Goal: Task Accomplishment & Management: Manage account settings

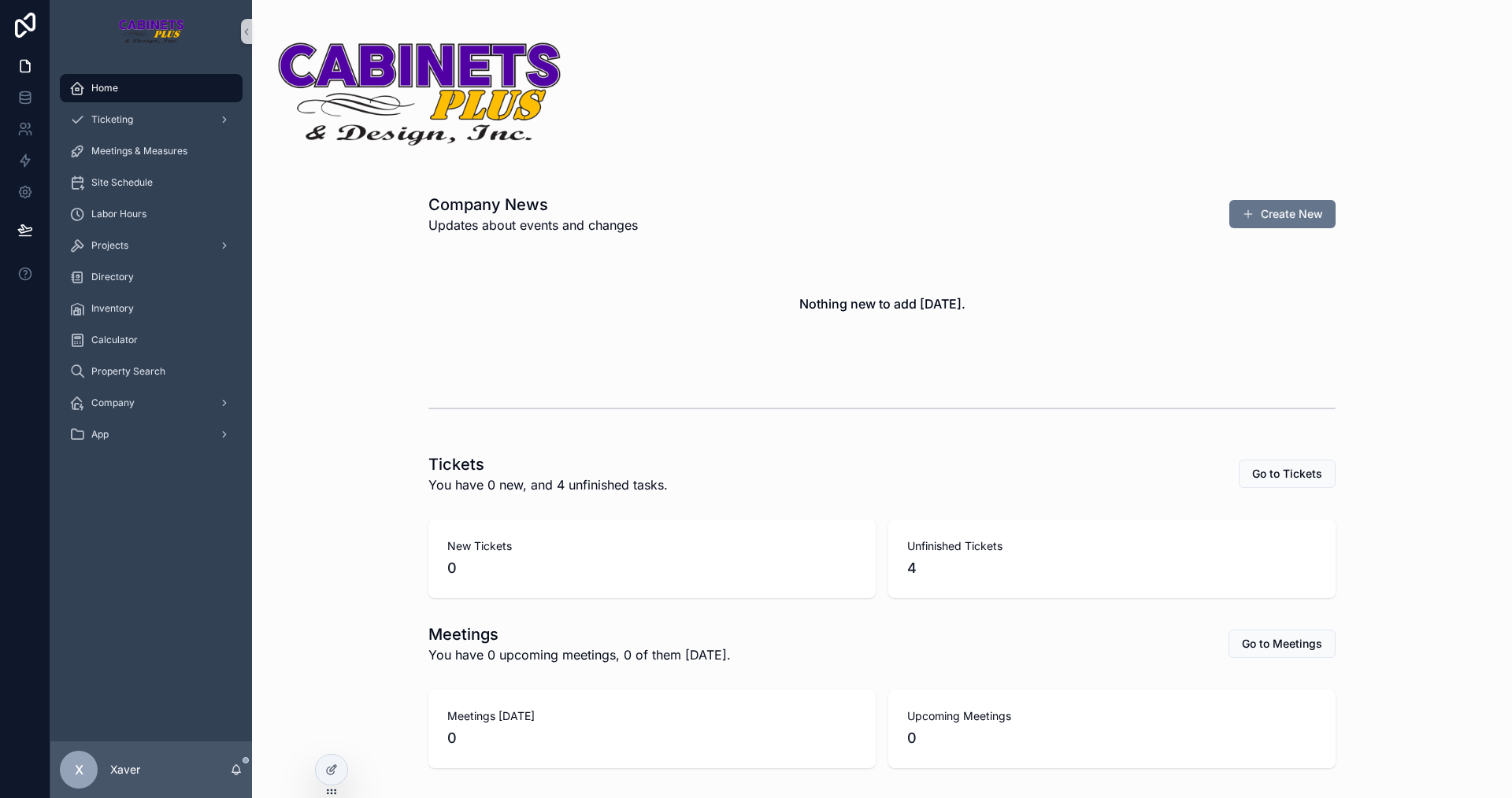
click at [1059, 467] on div "Tickets You have 0 new, and 4 unfinished tasks. Go to Tickets" at bounding box center [882, 473] width 907 height 41
click at [1313, 320] on div "Nothing new to add [DATE]." at bounding box center [882, 303] width 907 height 119
click at [155, 240] on div "Projects" at bounding box center [151, 245] width 164 height 25
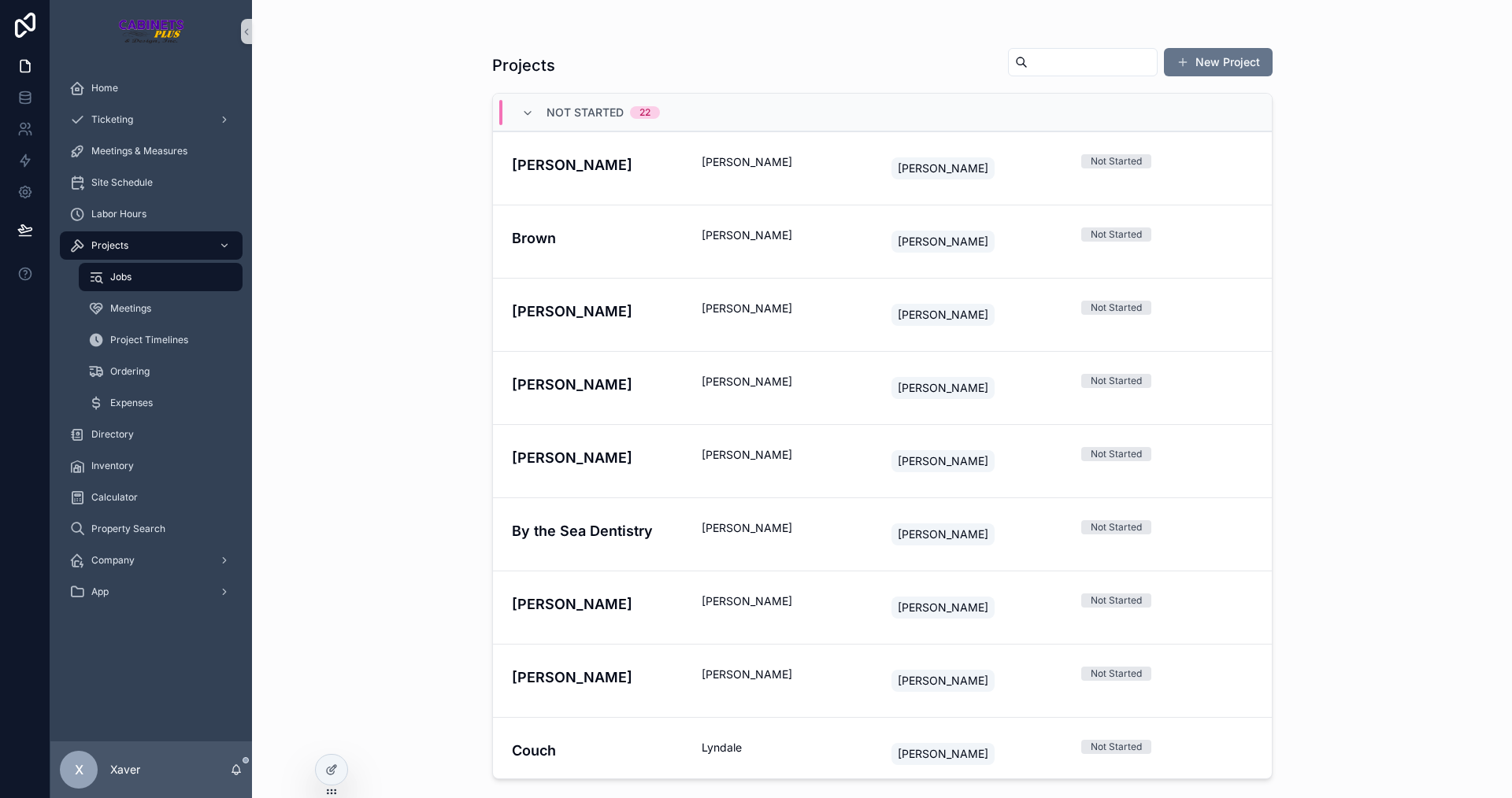
drag, startPoint x: 1021, startPoint y: 50, endPoint x: 1024, endPoint y: 62, distance: 12.4
click at [1022, 58] on div "scrollable content" at bounding box center [1083, 62] width 150 height 28
click at [1027, 62] on input "scrollable content" at bounding box center [1092, 62] width 129 height 22
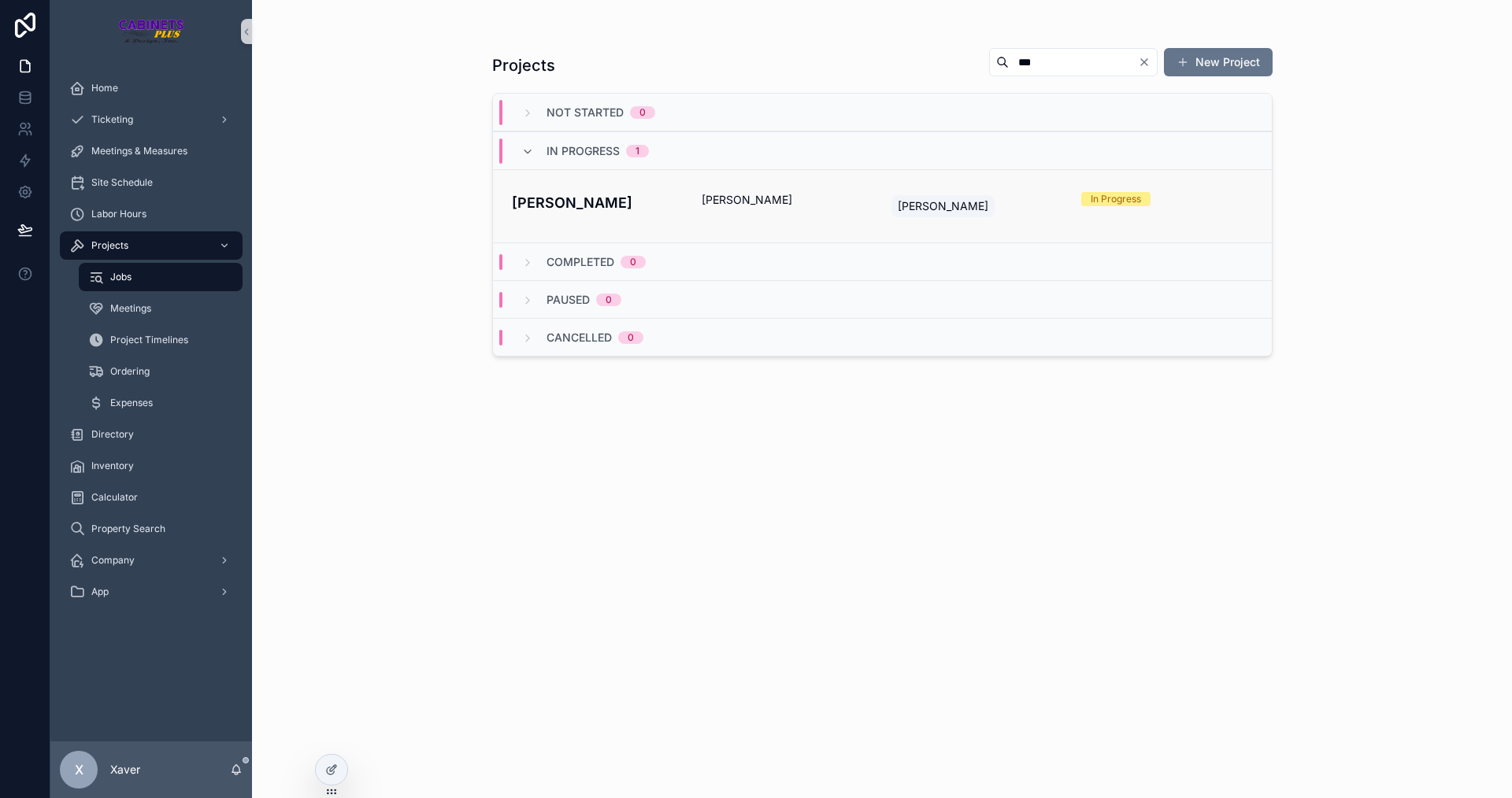
type input "***"
click at [678, 232] on link "Mustermann [PERSON_NAME] [PERSON_NAME] In Progress" at bounding box center [883, 205] width 779 height 73
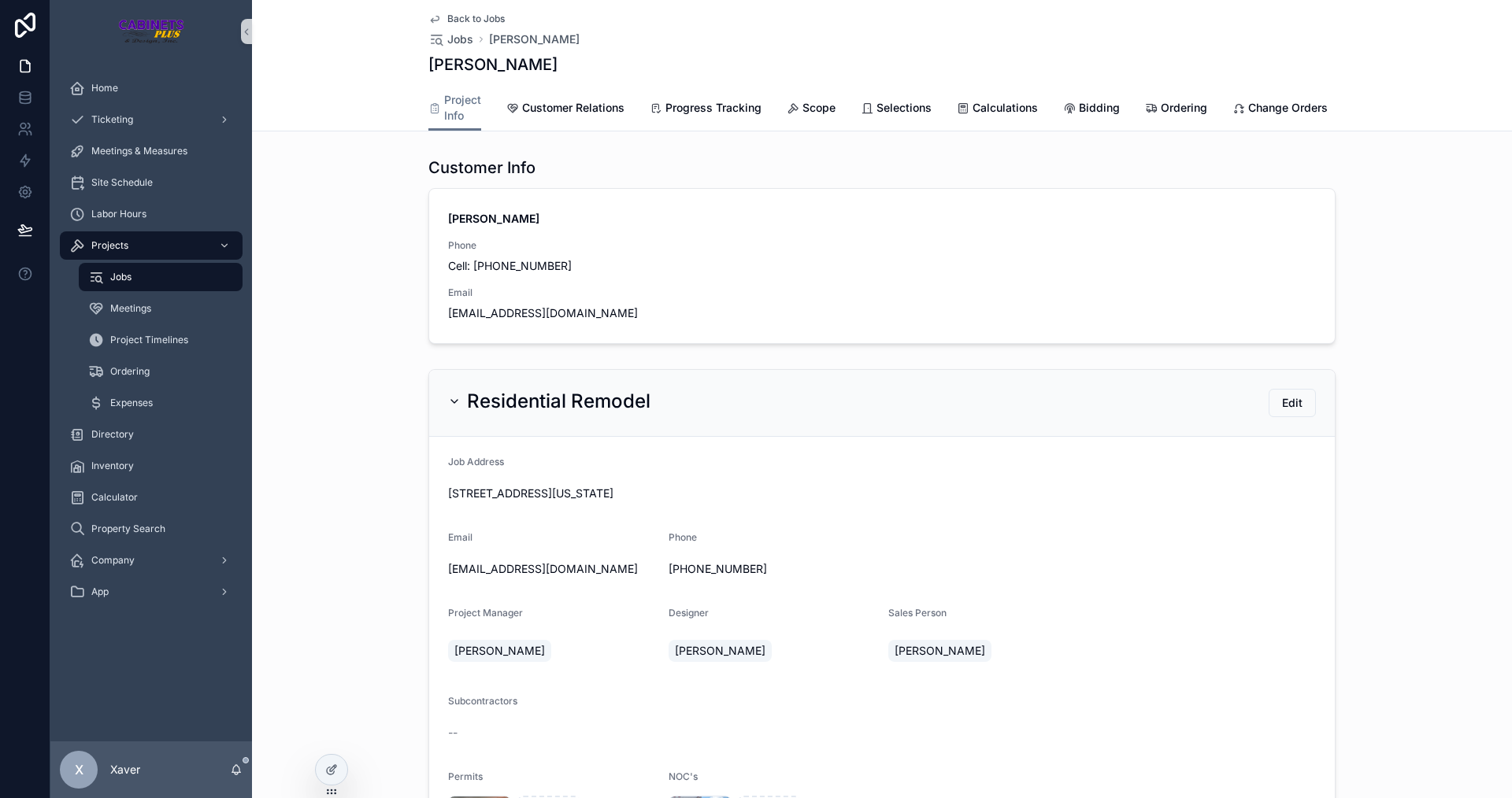
click at [353, 247] on div "Customer Info [PERSON_NAME] Phone Cell: [PHONE_NUMBER] Email [EMAIL_ADDRESS][DO…" at bounding box center [882, 251] width 1260 height 200
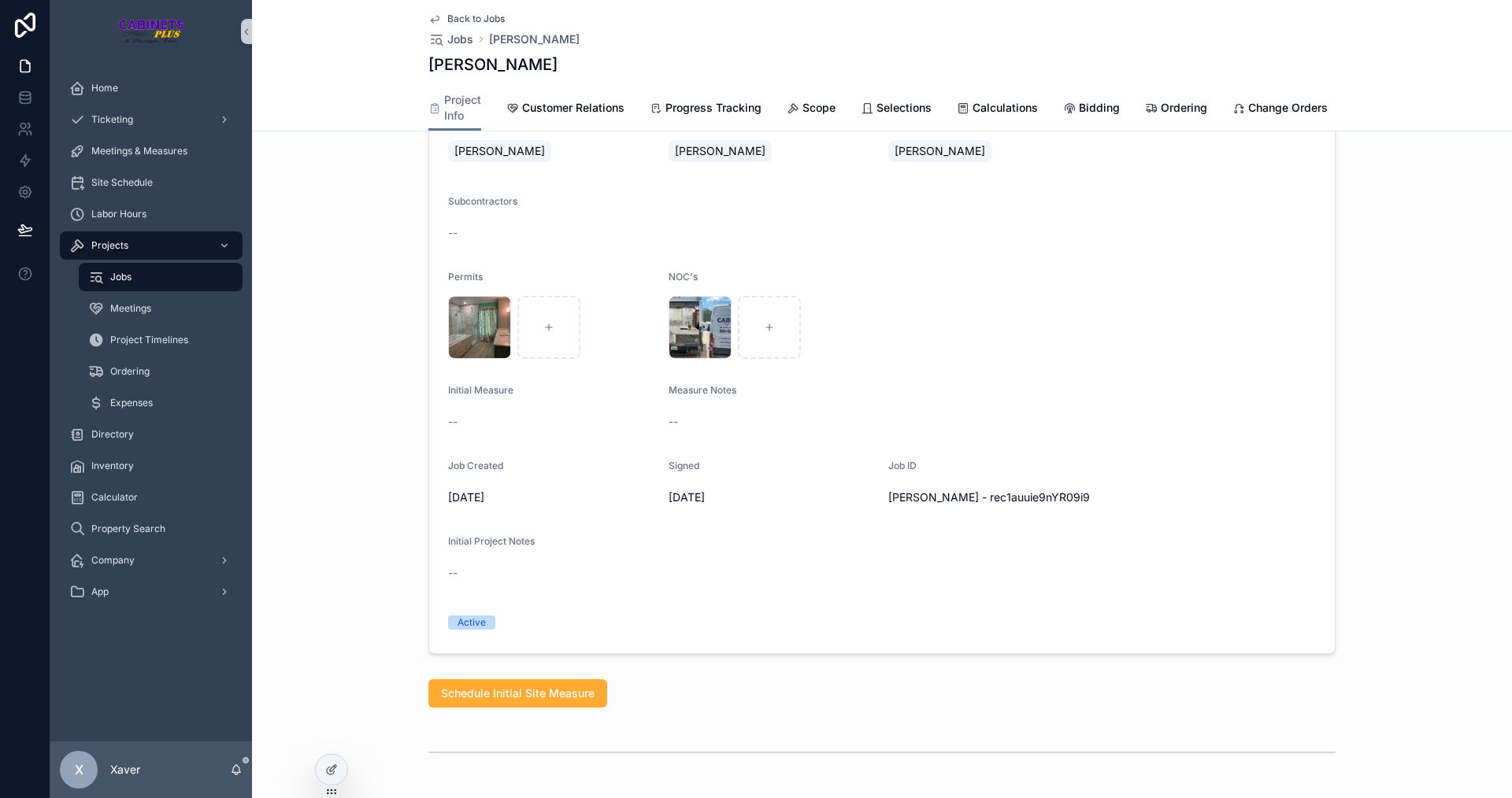
scroll to position [472, 0]
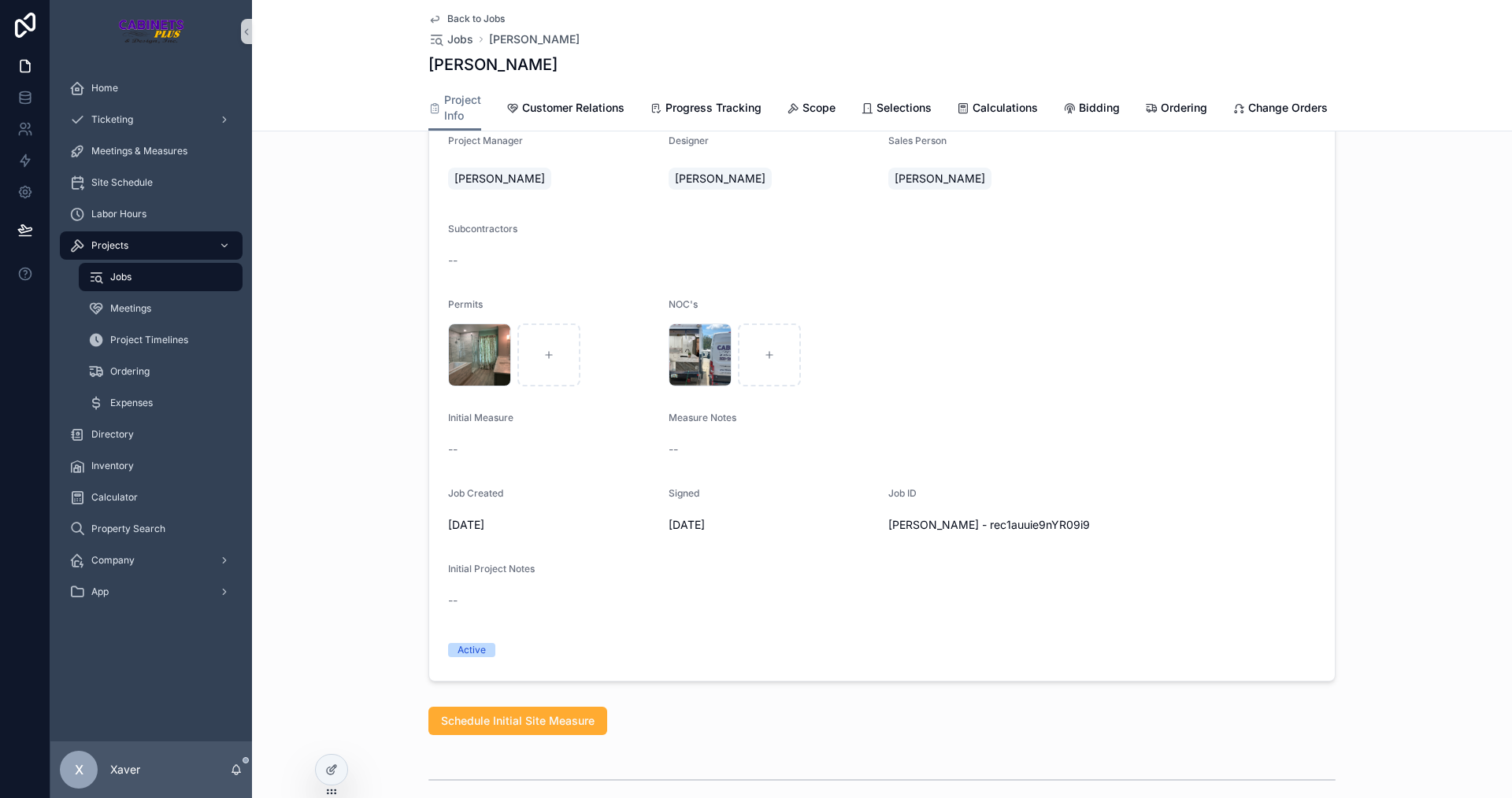
click at [367, 384] on div "Residential Remodel Edit Job Address [STREET_ADDRESS][US_STATE] Email [EMAIL_AD…" at bounding box center [882, 289] width 1260 height 797
click at [362, 351] on div "Residential Remodel Edit Job Address [STREET_ADDRESS][US_STATE] Email [EMAIL_AD…" at bounding box center [882, 289] width 1260 height 797
click at [303, 283] on div "Residential Remodel Edit Job Address [STREET_ADDRESS][US_STATE] Email [EMAIL_AD…" at bounding box center [882, 289] width 1260 height 797
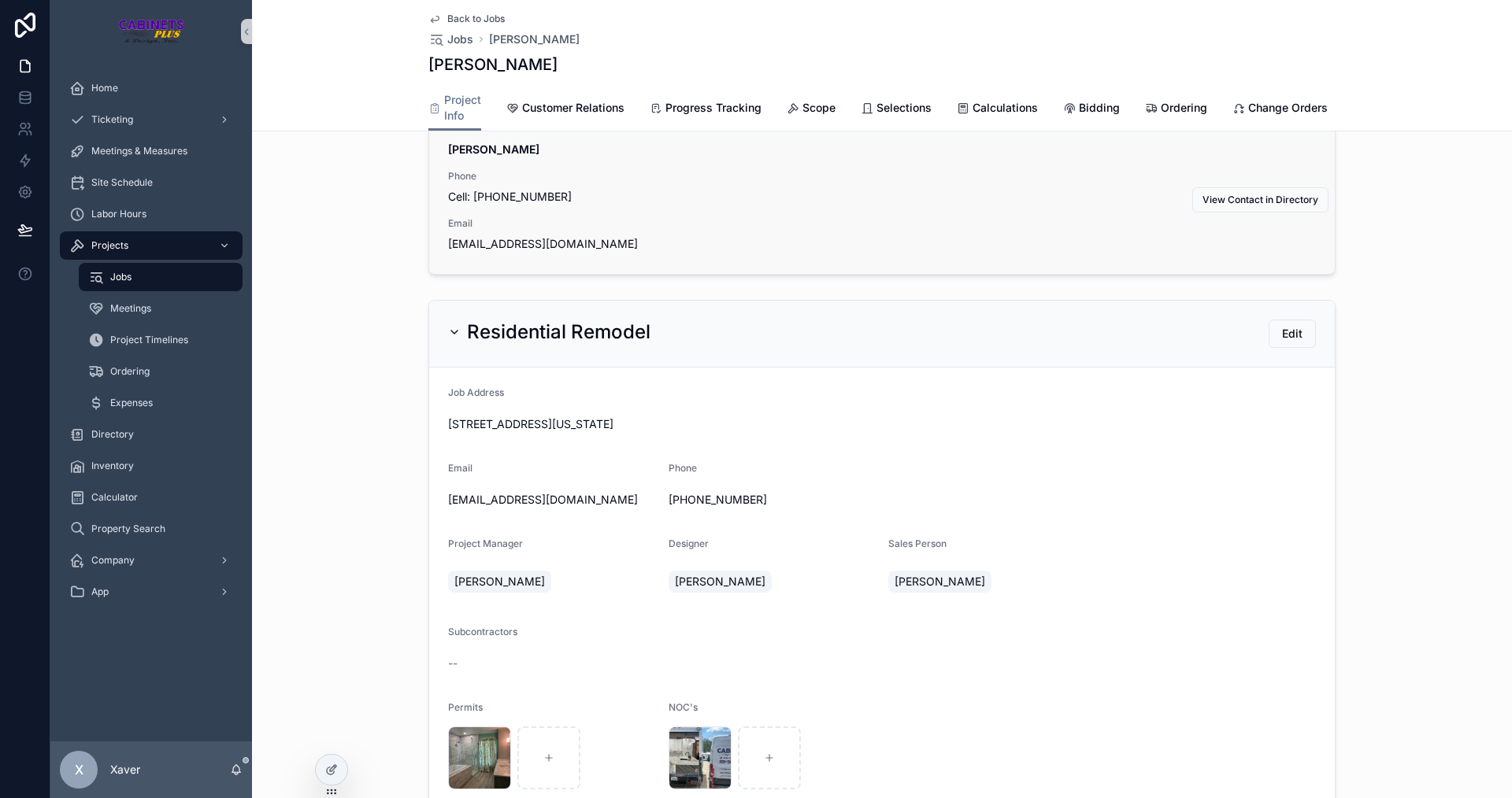
scroll to position [0, 0]
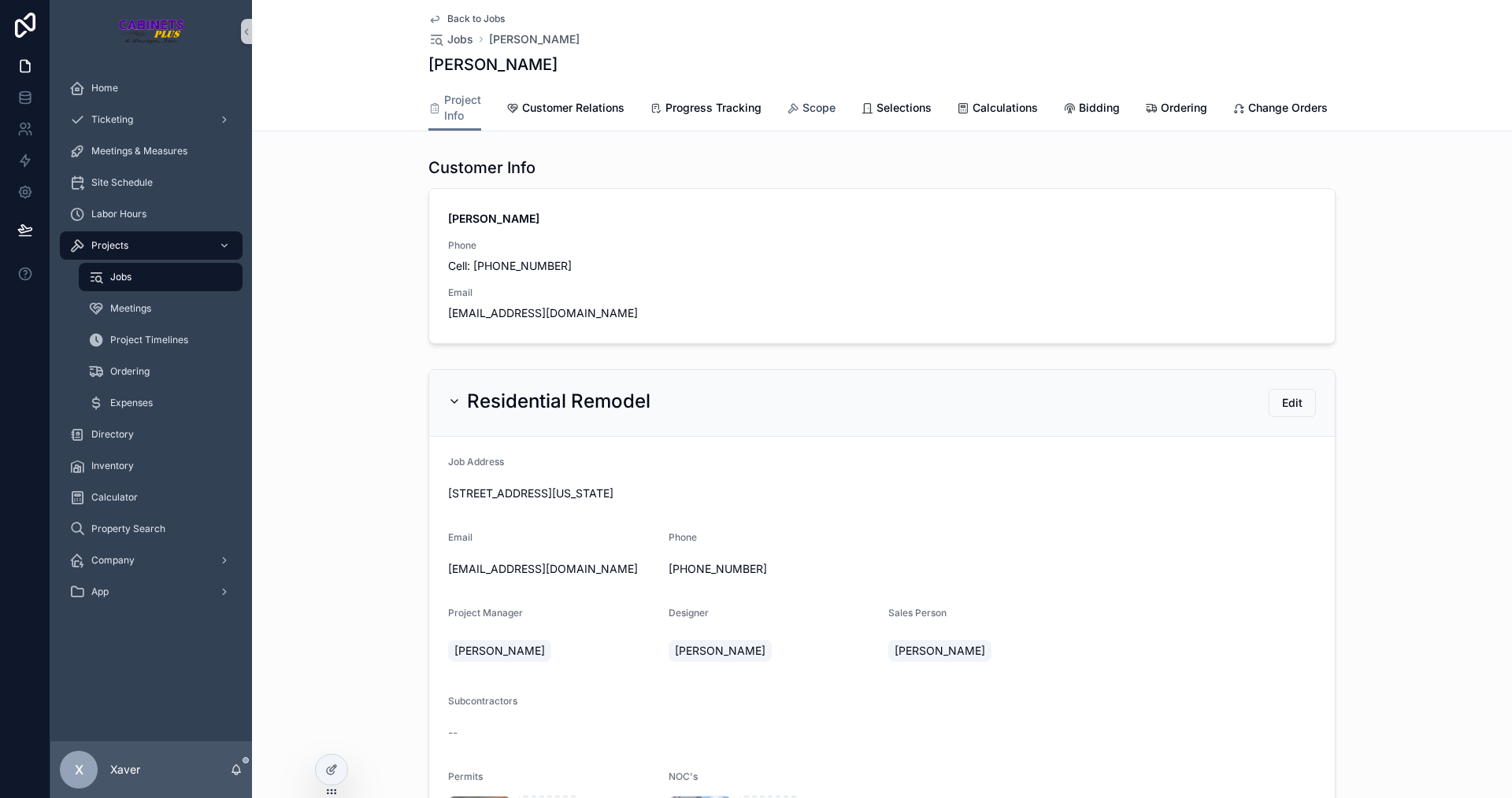
click at [807, 119] on link "Scope" at bounding box center [810, 109] width 49 height 31
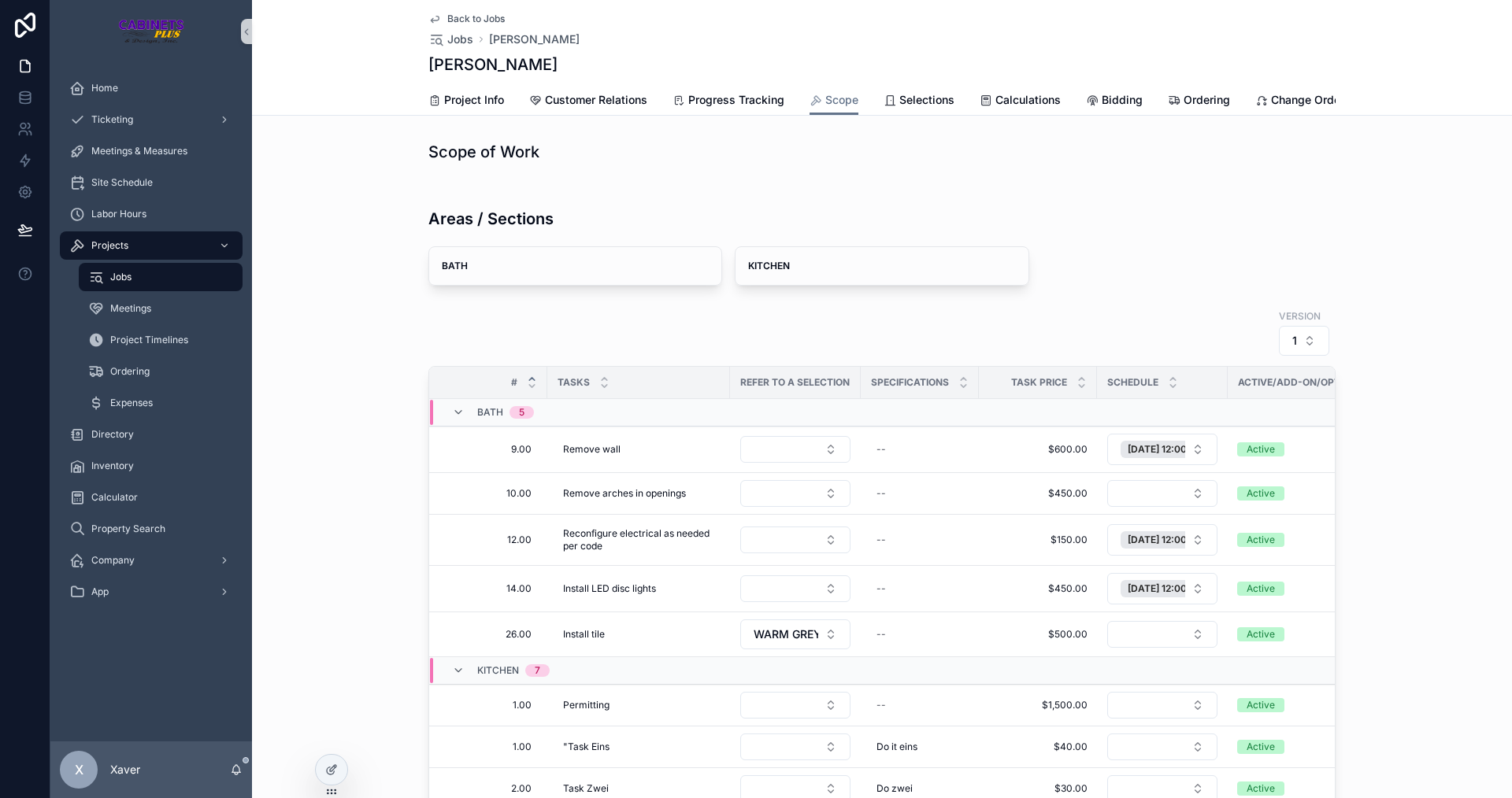
click at [1084, 210] on div "Areas / Sections" at bounding box center [882, 212] width 907 height 49
click at [392, 283] on div "Areas / Sections BATH + Bulk Tasks + Single Task KITCHEN + Bulk Tasks + Single …" at bounding box center [882, 577] width 1260 height 791
click at [334, 773] on icon at bounding box center [332, 770] width 13 height 13
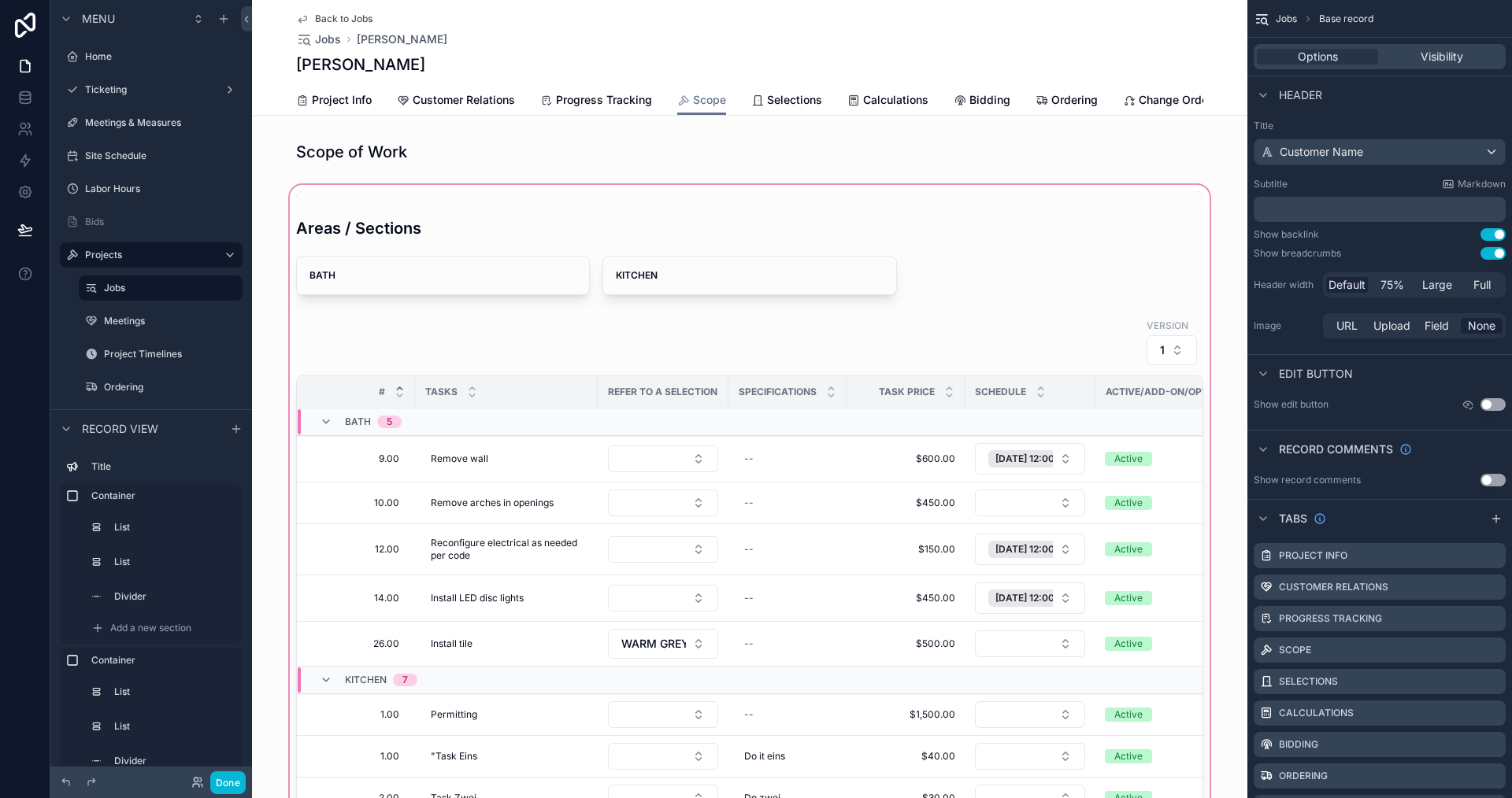
click at [956, 287] on div "scrollable content" at bounding box center [750, 617] width 995 height 872
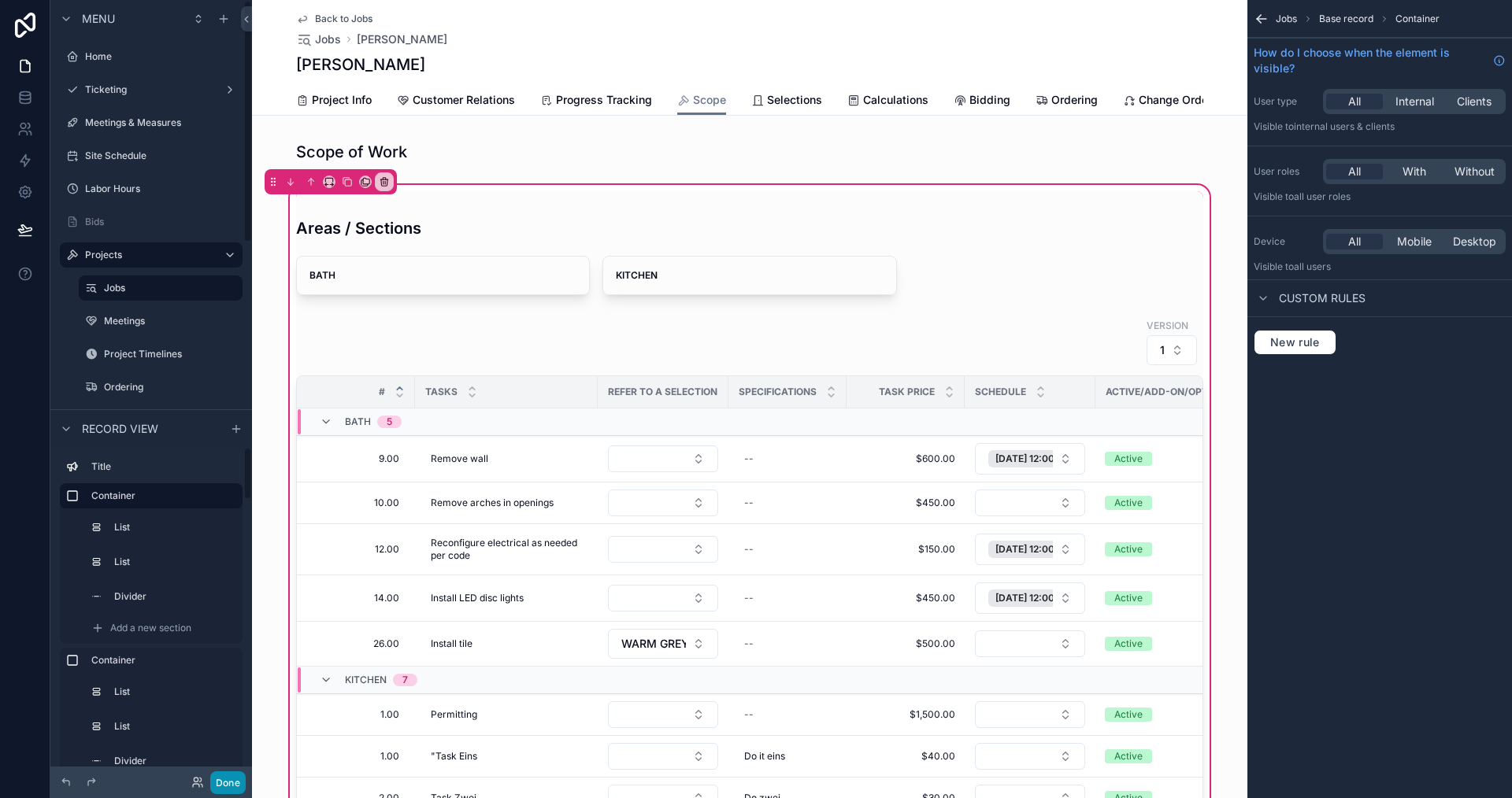
click at [223, 783] on button "Done" at bounding box center [228, 783] width 35 height 23
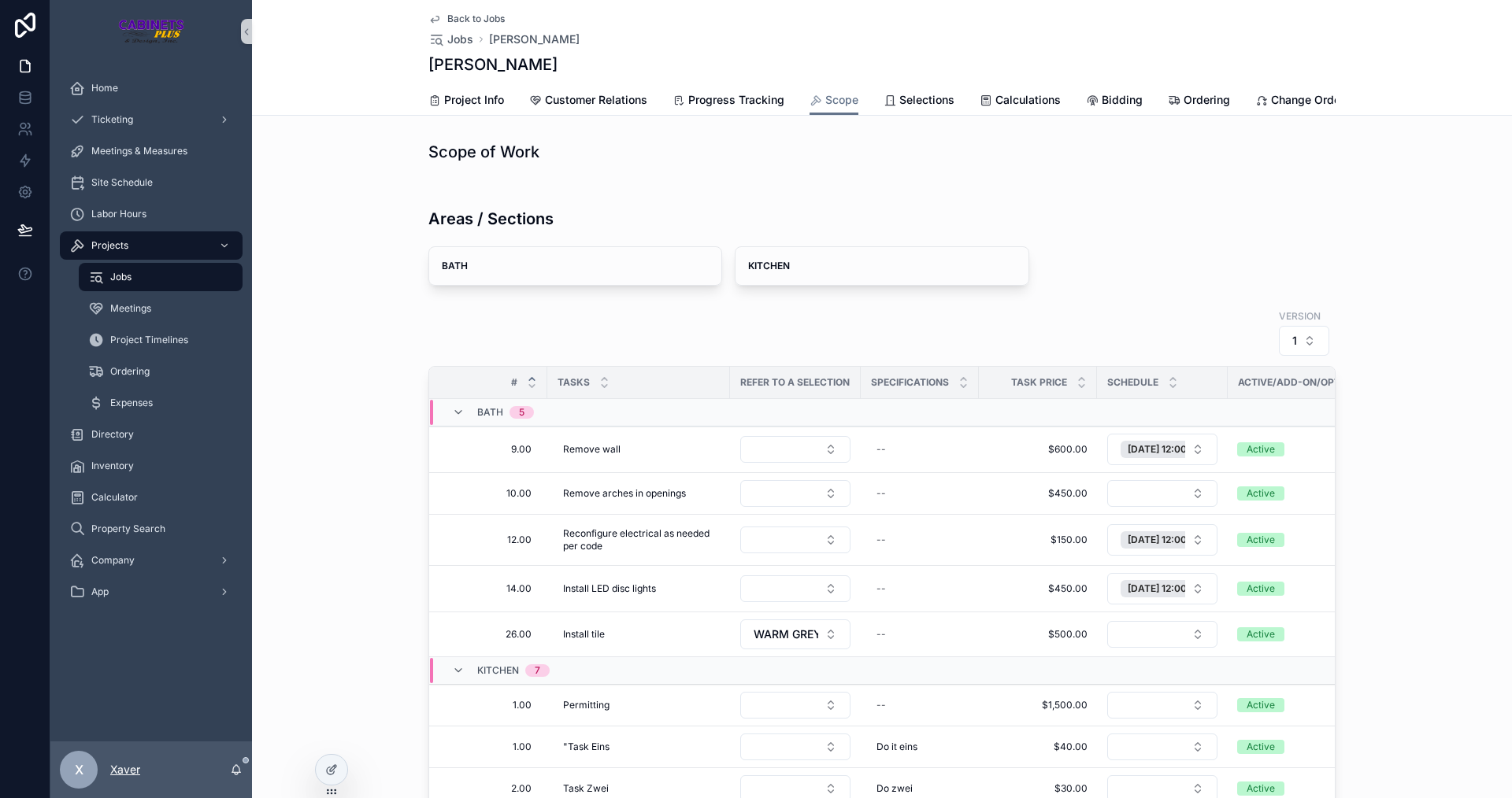
click at [115, 776] on p "Xaver" at bounding box center [125, 770] width 30 height 16
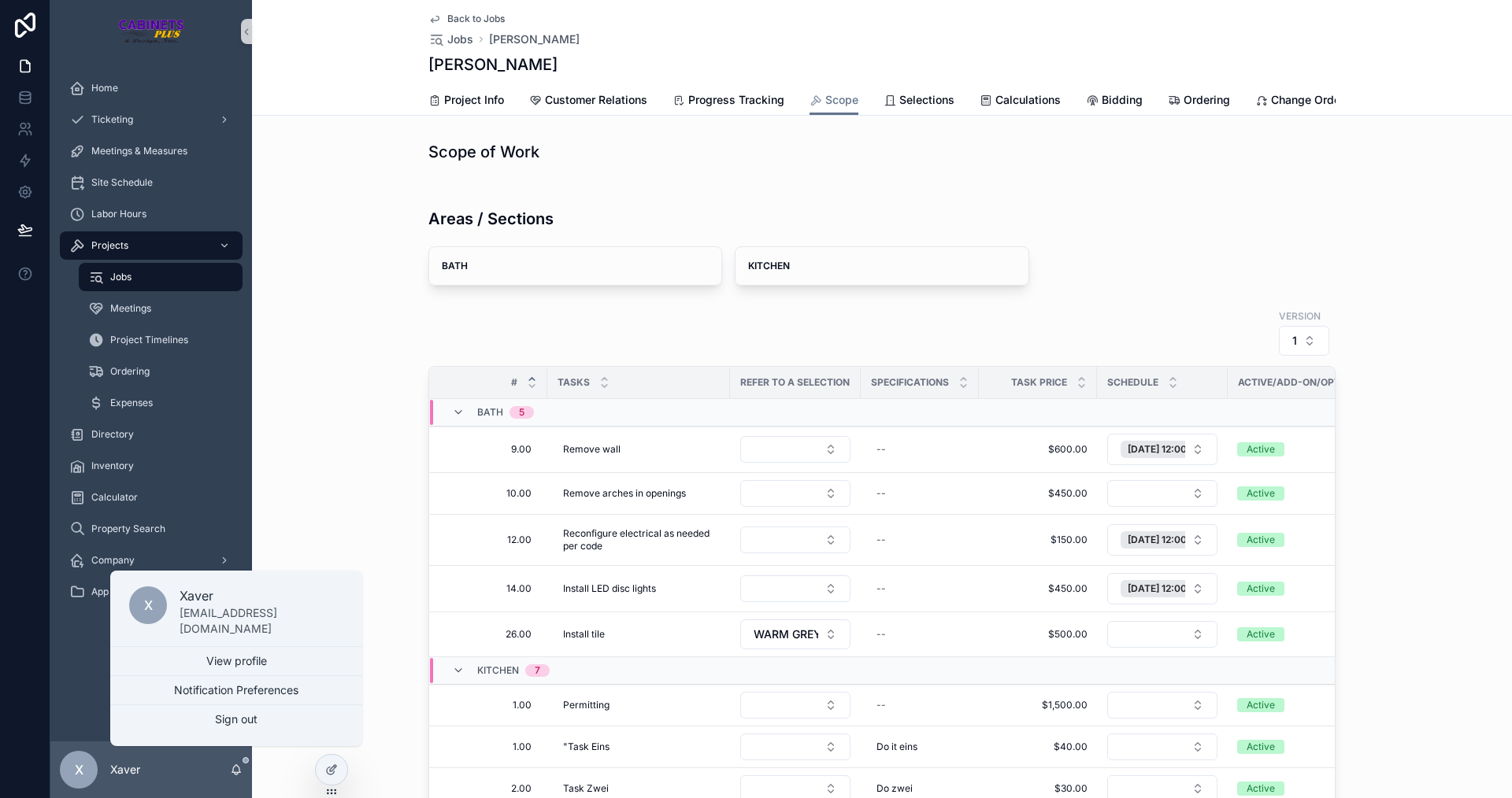
click at [232, 734] on div "X [PERSON_NAME] [PERSON_NAME][EMAIL_ADDRESS][DOMAIN_NAME] View profile Notifica…" at bounding box center [236, 661] width 252 height 169
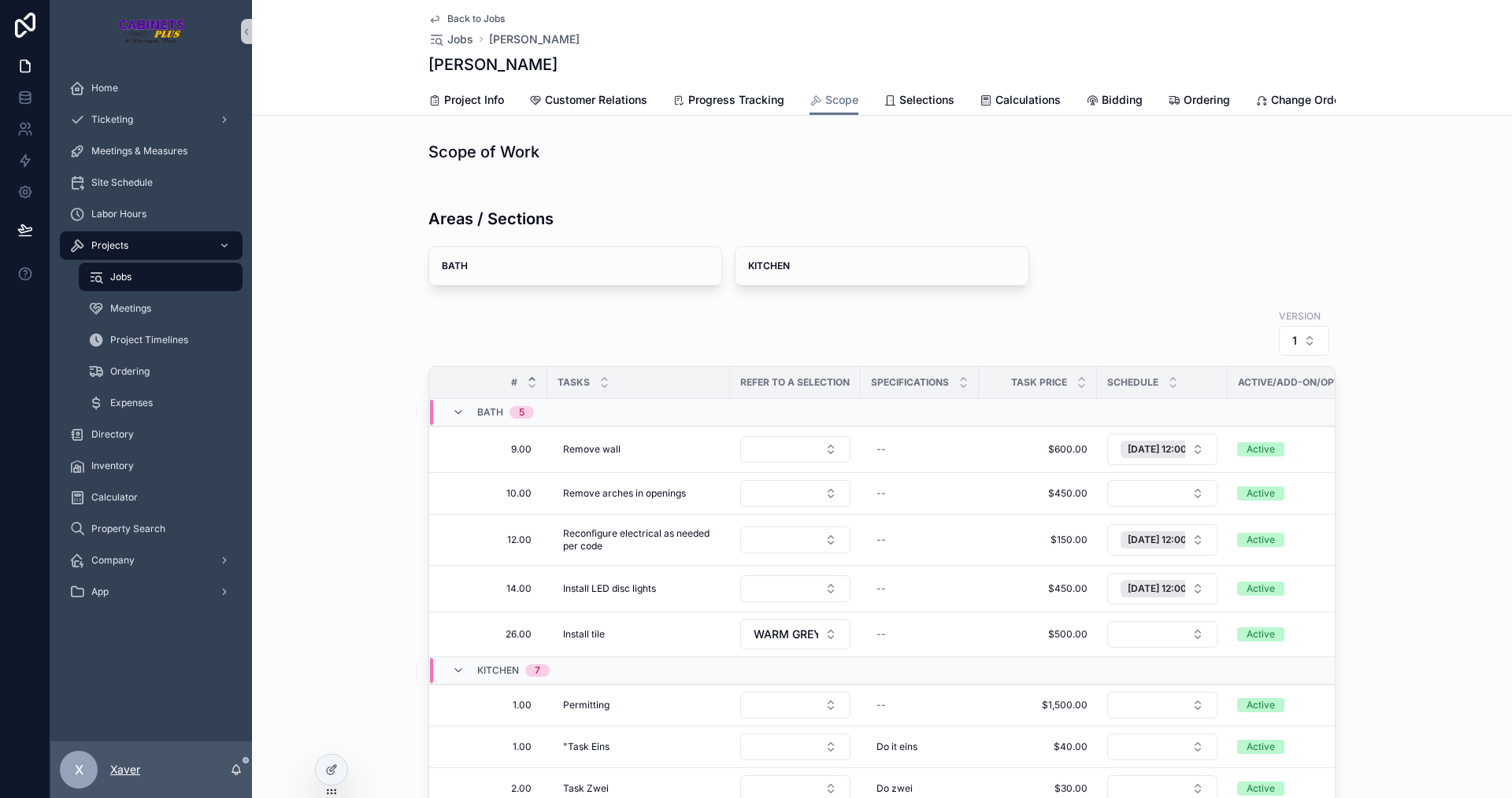
click at [130, 766] on p "Xaver" at bounding box center [125, 770] width 30 height 16
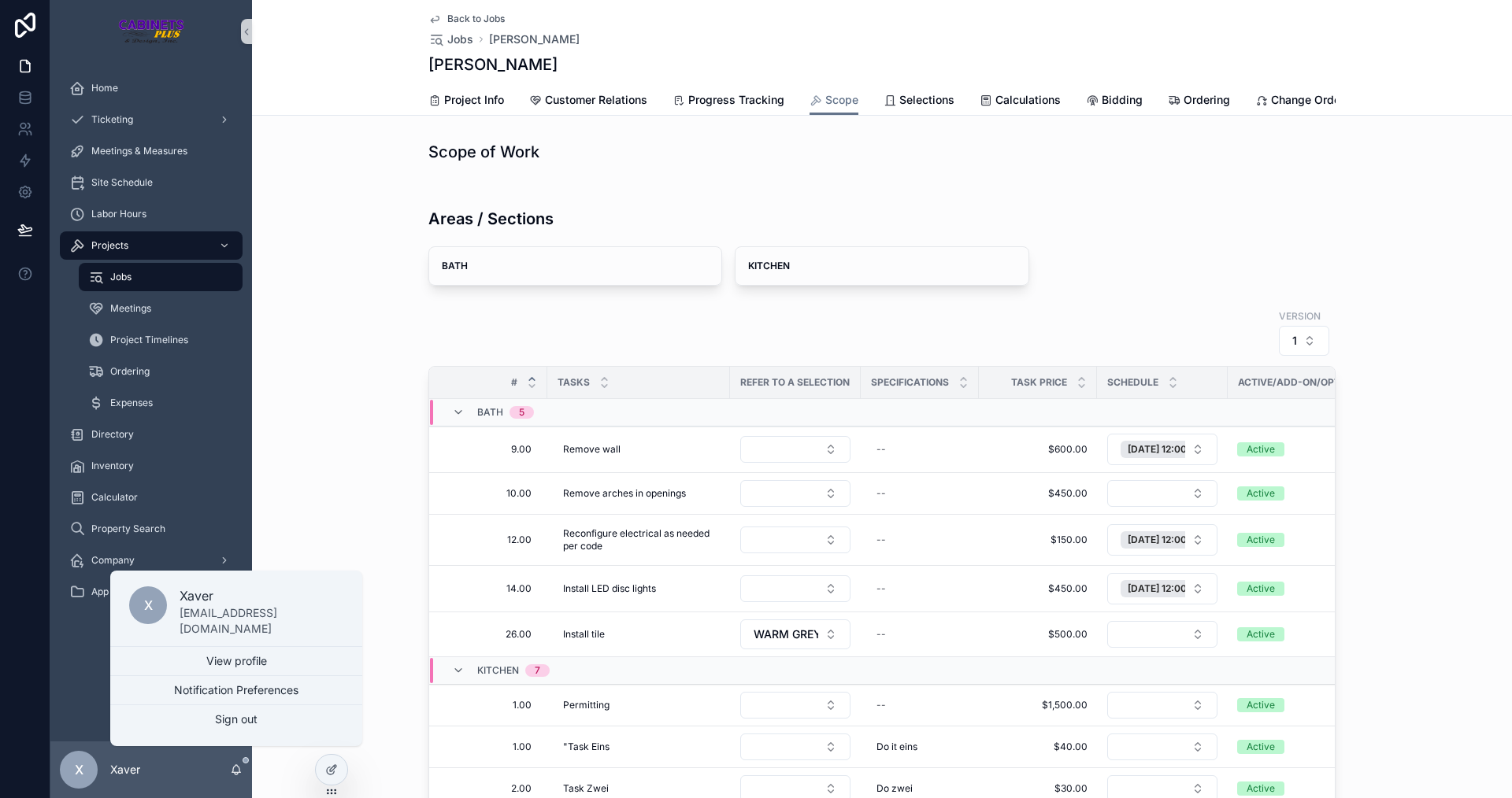
click at [239, 744] on div "X [PERSON_NAME] [PERSON_NAME][EMAIL_ADDRESS][DOMAIN_NAME] View profile Notifica…" at bounding box center [236, 661] width 252 height 169
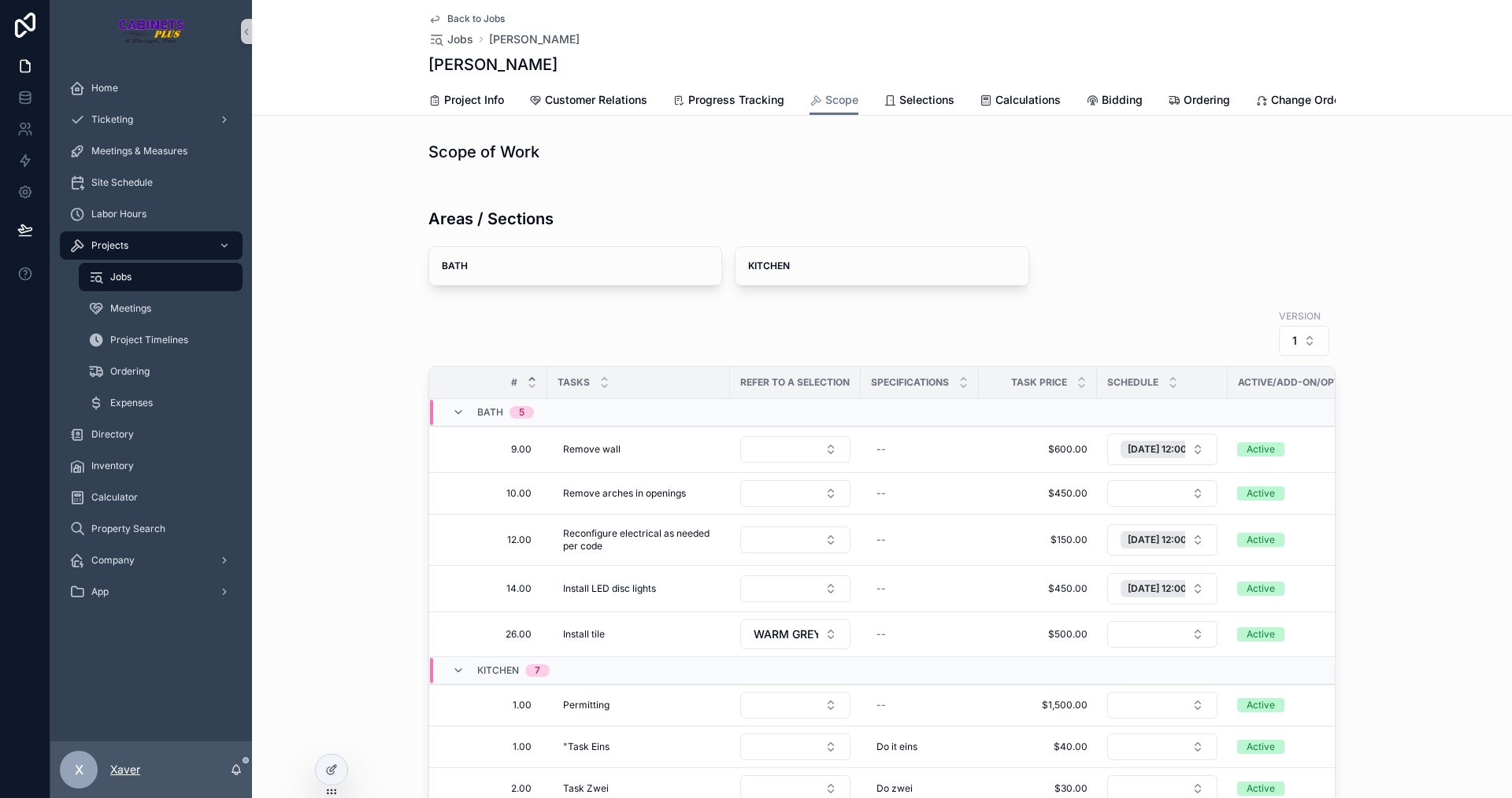
click at [127, 762] on p "Xaver" at bounding box center [125, 770] width 30 height 16
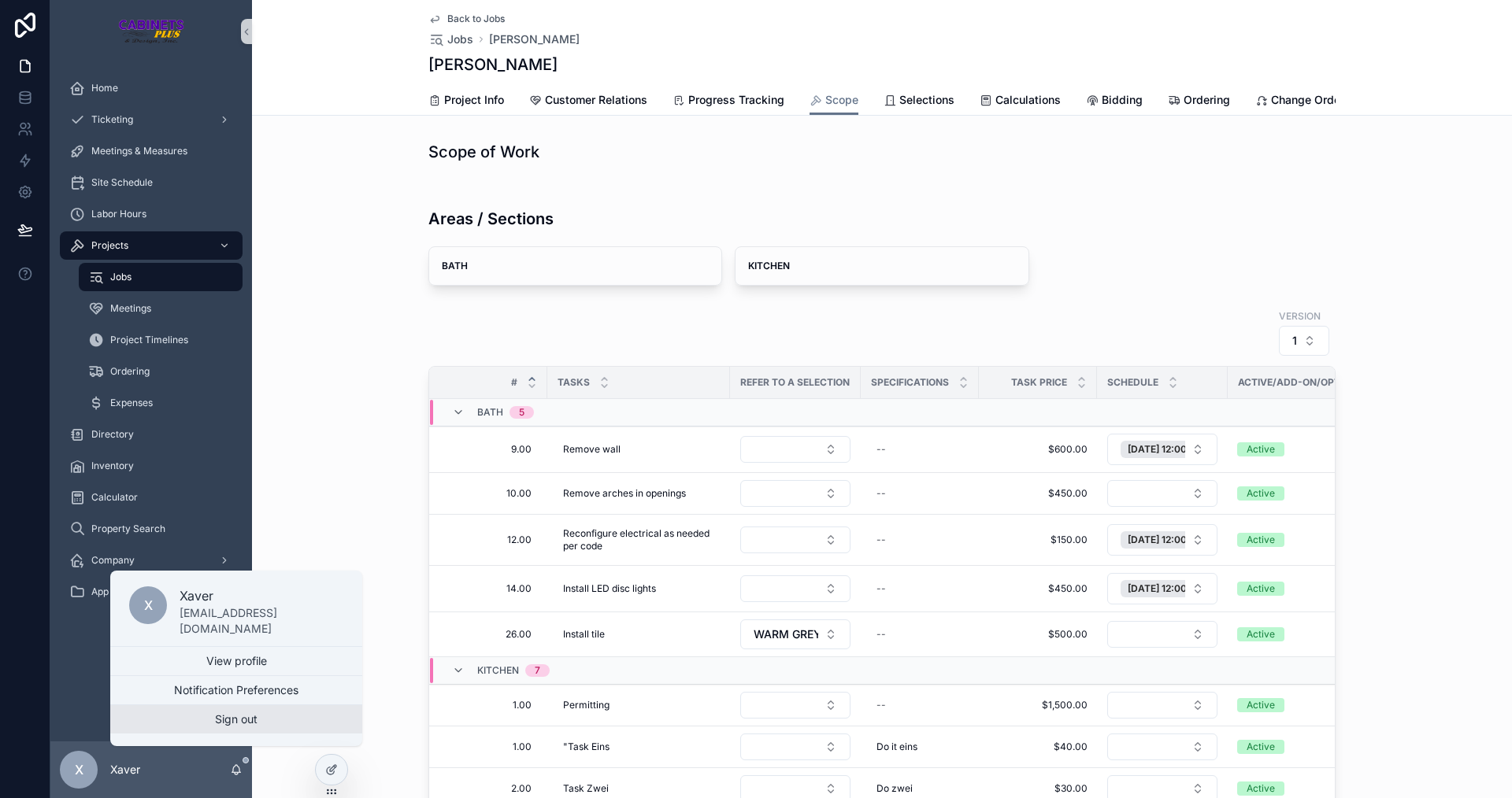
click at [233, 719] on button "Sign out" at bounding box center [236, 719] width 252 height 28
